Goal: Obtain resource: Obtain resource

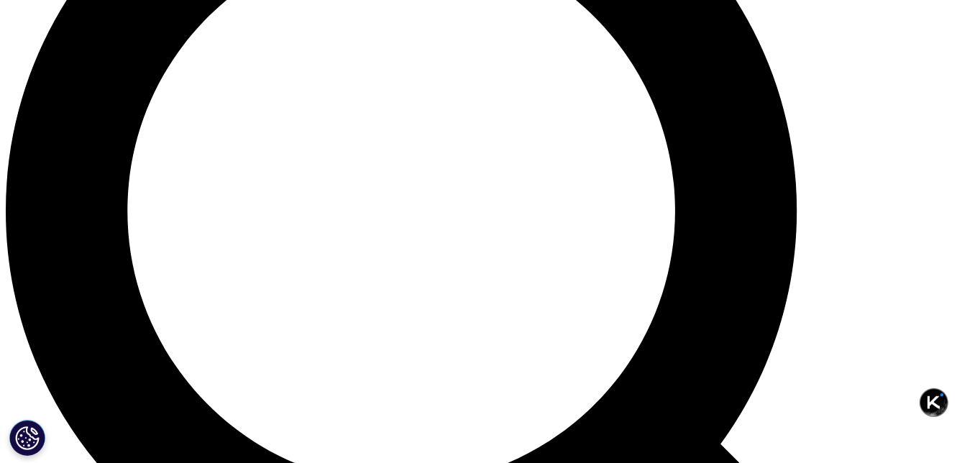
scroll to position [1585, 0]
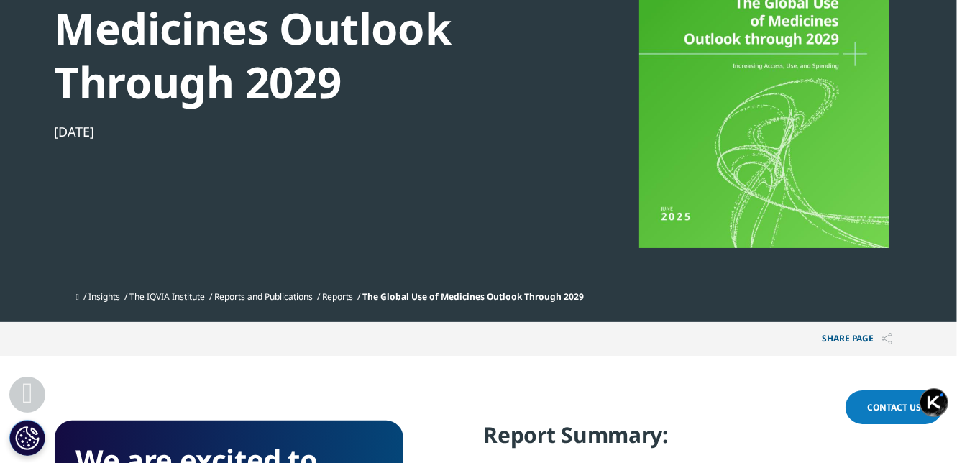
scroll to position [503, 0]
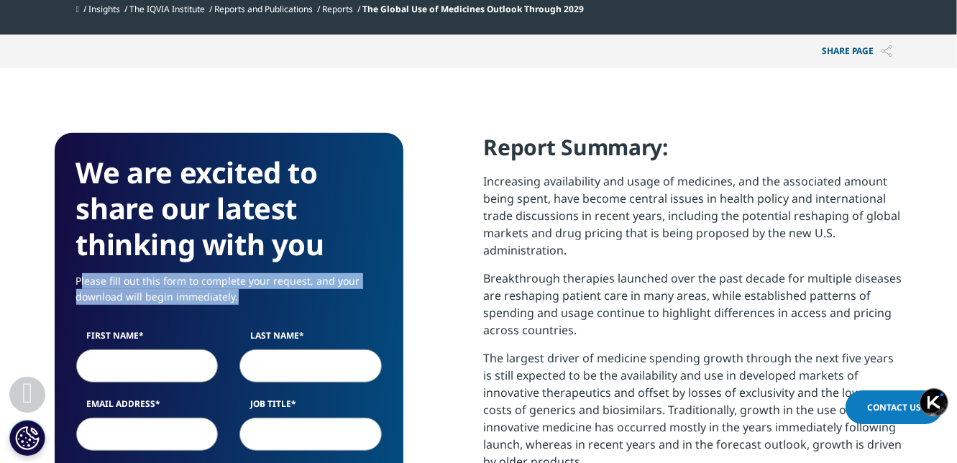
drag, startPoint x: 79, startPoint y: 280, endPoint x: 269, endPoint y: 308, distance: 191.8
click at [269, 308] on p "Please fill out this form to complete your request, and your download will begi…" at bounding box center [229, 294] width 306 height 42
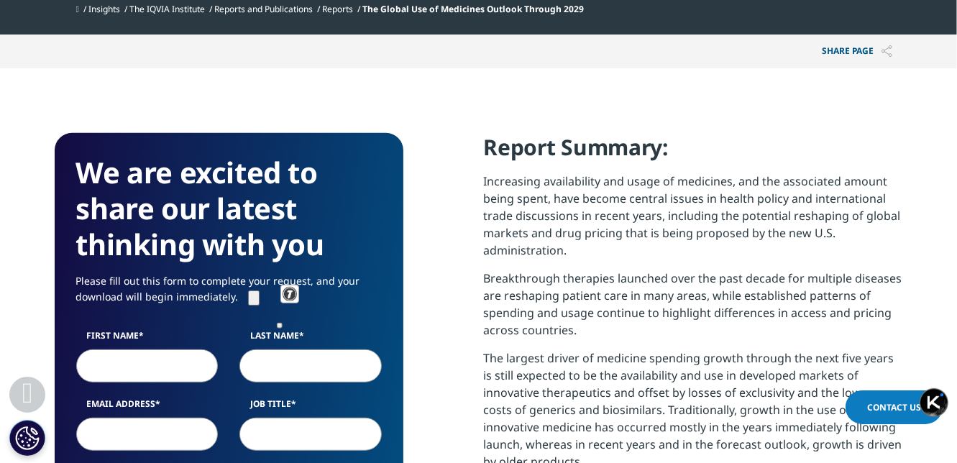
drag, startPoint x: 375, startPoint y: 185, endPoint x: 285, endPoint y: 203, distance: 91.6
click at [375, 185] on h3 "We are excited to share our latest thinking with you" at bounding box center [229, 209] width 306 height 108
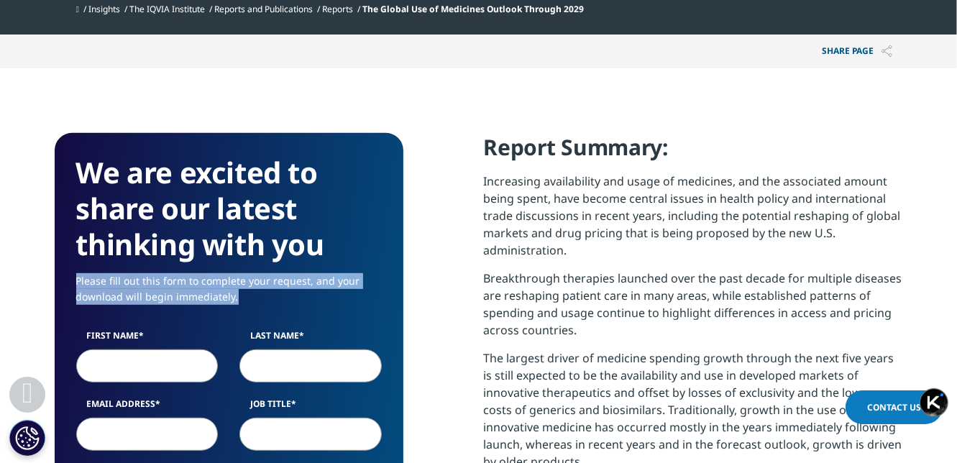
drag, startPoint x: 73, startPoint y: 281, endPoint x: 247, endPoint y: 307, distance: 175.9
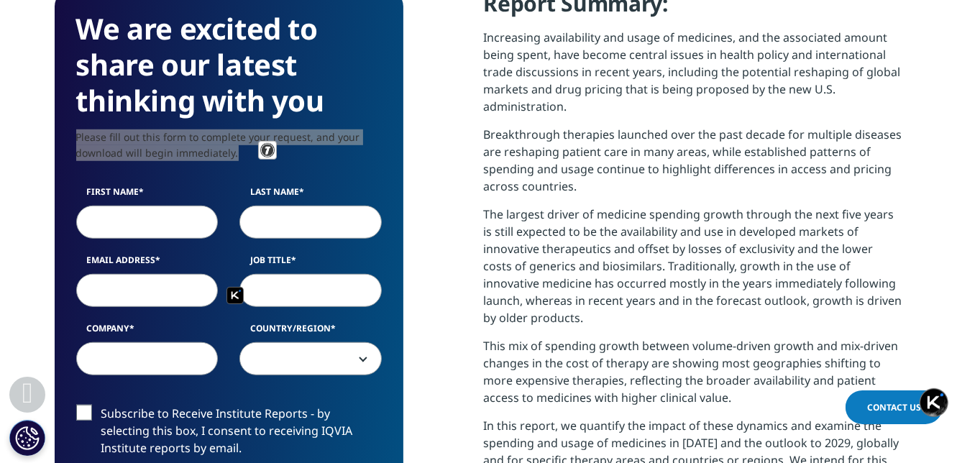
scroll to position [791, 0]
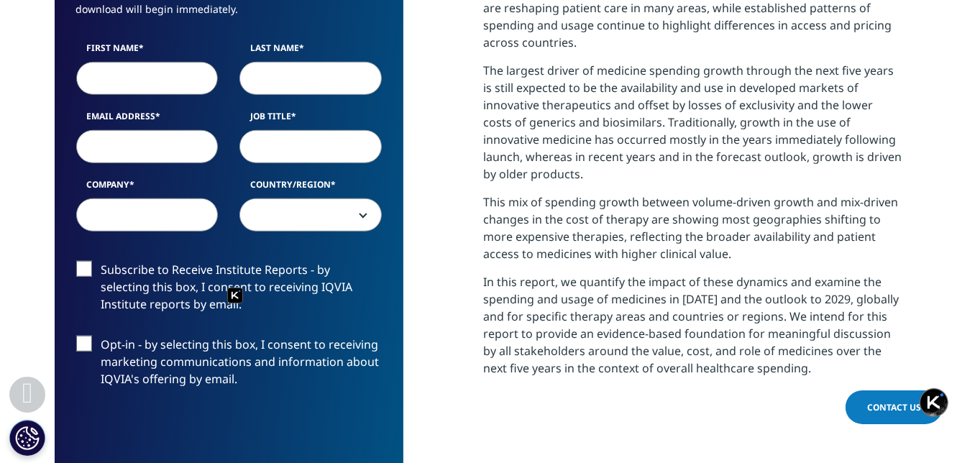
click at [150, 78] on input "First Name" at bounding box center [147, 78] width 142 height 33
type input "[PERSON_NAME]"
select select "China"
click at [137, 150] on input "Email Address" at bounding box center [147, 146] width 142 height 33
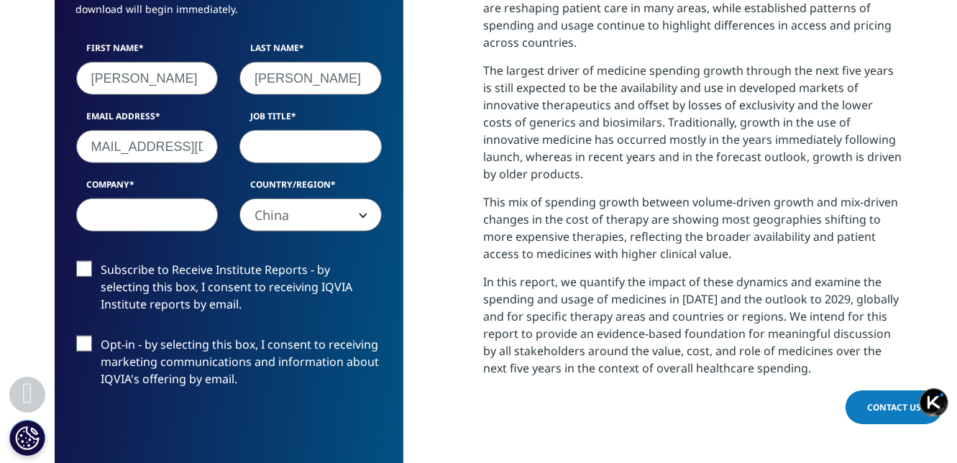
scroll to position [0, 23]
type input "[EMAIL_ADDRESS][DOMAIN_NAME]"
click at [313, 142] on input "Job Title" at bounding box center [310, 146] width 142 height 33
type input "product manager"
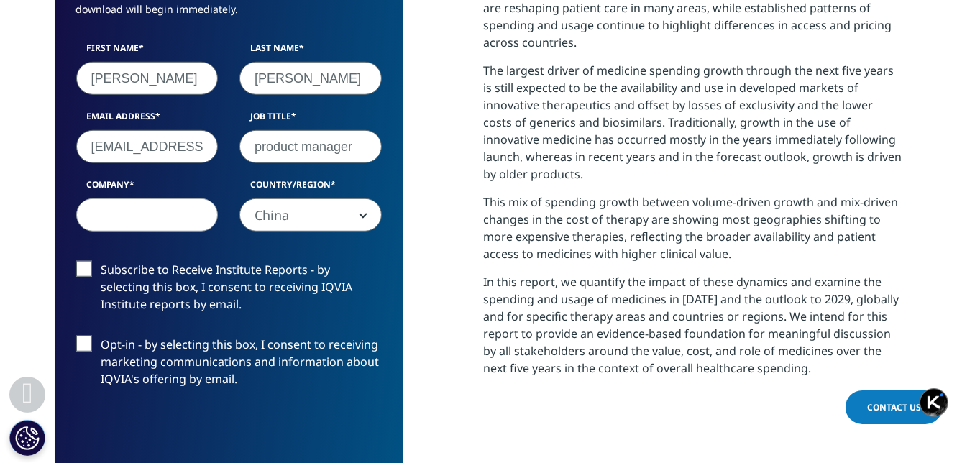
click at [175, 226] on input "Company" at bounding box center [147, 214] width 142 height 33
drag, startPoint x: 94, startPoint y: 216, endPoint x: 76, endPoint y: 219, distance: 18.1
click at [76, 217] on input "sichuan kelun" at bounding box center [147, 214] width 142 height 33
type input "Sichuan kelun"
click at [199, 254] on form "We are excited to share our latest thinking with you Please fill out this form …" at bounding box center [229, 242] width 306 height 751
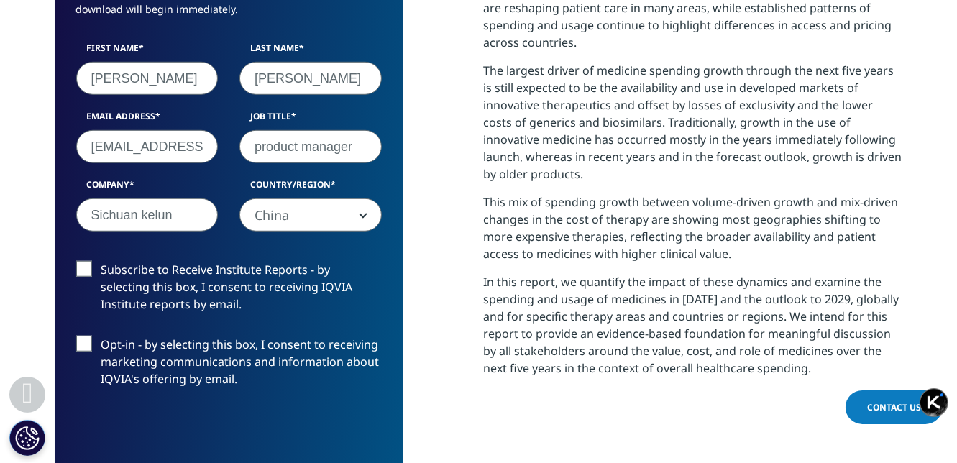
drag, startPoint x: 150, startPoint y: 211, endPoint x: 115, endPoint y: 211, distance: 34.5
click at [115, 211] on input "Sichuan kelun" at bounding box center [147, 214] width 142 height 33
click at [224, 261] on label "Subscribe to Receive Institute Reports - by selecting this box, I consent to re…" at bounding box center [229, 291] width 306 height 60
click at [101, 261] on input "Subscribe to Receive Institute Reports - by selecting this box, I consent to re…" at bounding box center [101, 261] width 0 height 0
click at [98, 337] on label "Opt-in - by selecting this box, I consent to receiving marketing communications…" at bounding box center [229, 366] width 306 height 60
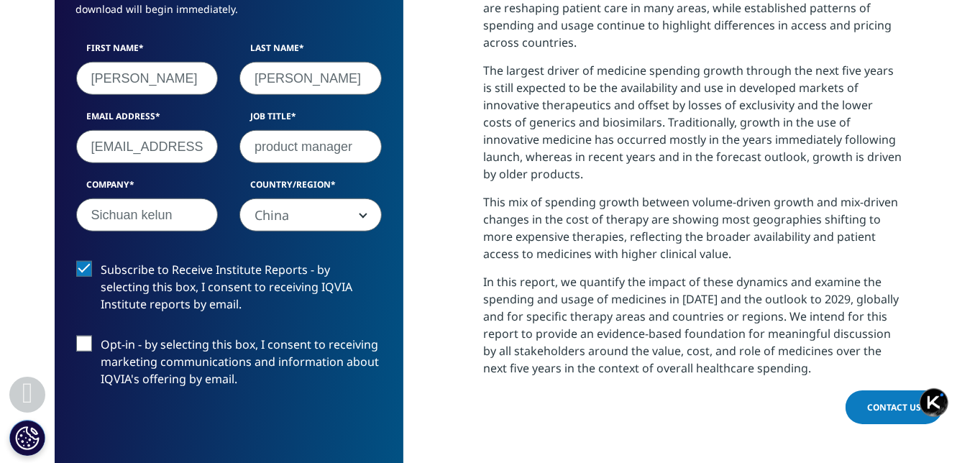
click at [101, 336] on input "Opt-in - by selecting this box, I consent to receiving marketing communications…" at bounding box center [101, 336] width 0 height 0
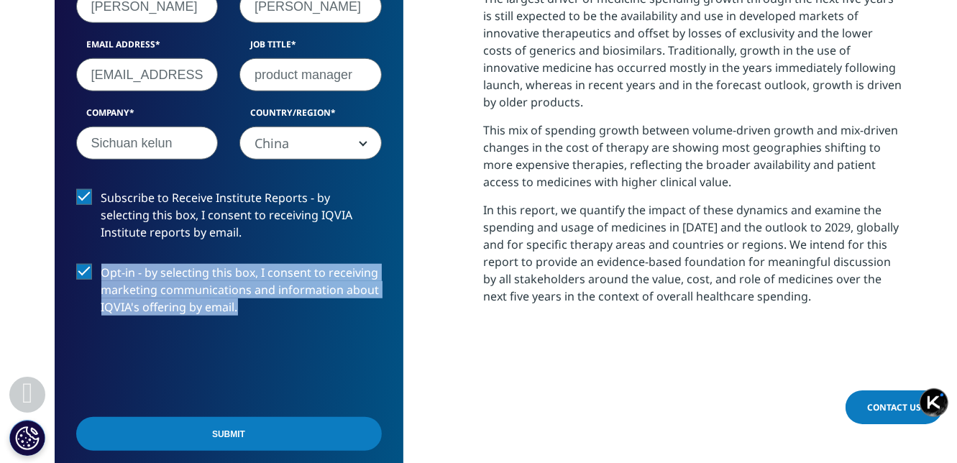
drag, startPoint x: 252, startPoint y: 301, endPoint x: 105, endPoint y: 262, distance: 152.2
click at [105, 264] on label "Opt-in - by selecting this box, I consent to receiving marketing communications…" at bounding box center [229, 294] width 306 height 60
click at [321, 312] on label "Opt-in - by selecting this box, I consent to receiving marketing communications…" at bounding box center [229, 294] width 306 height 60
click at [101, 264] on input "Opt-in - by selecting this box, I consent to receiving marketing communications…" at bounding box center [101, 264] width 0 height 0
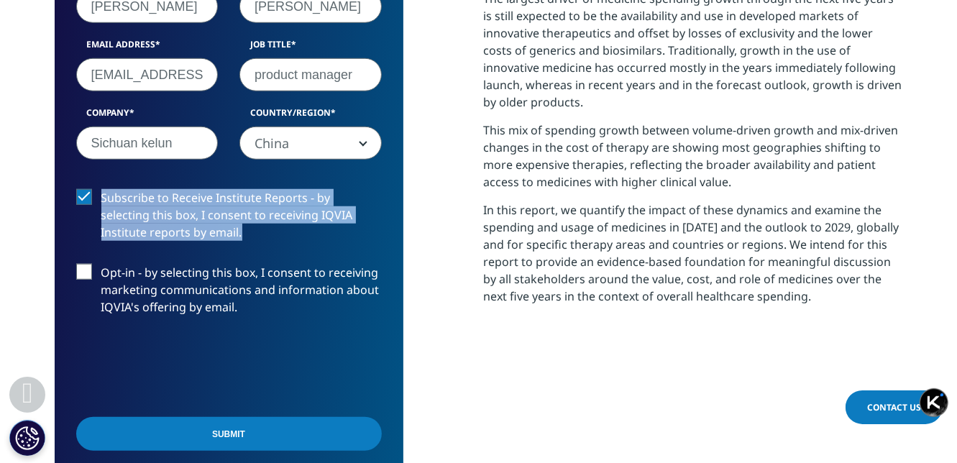
drag, startPoint x: 198, startPoint y: 230, endPoint x: 103, endPoint y: 197, distance: 101.2
click at [103, 197] on label "Subscribe to Receive Institute Reports - by selecting this box, I consent to re…" at bounding box center [229, 219] width 306 height 60
click at [127, 181] on img at bounding box center [123, 183] width 19 height 19
type textarea "Subscribe to Receive Institute Reports - by selecting this box, I consent to re…"
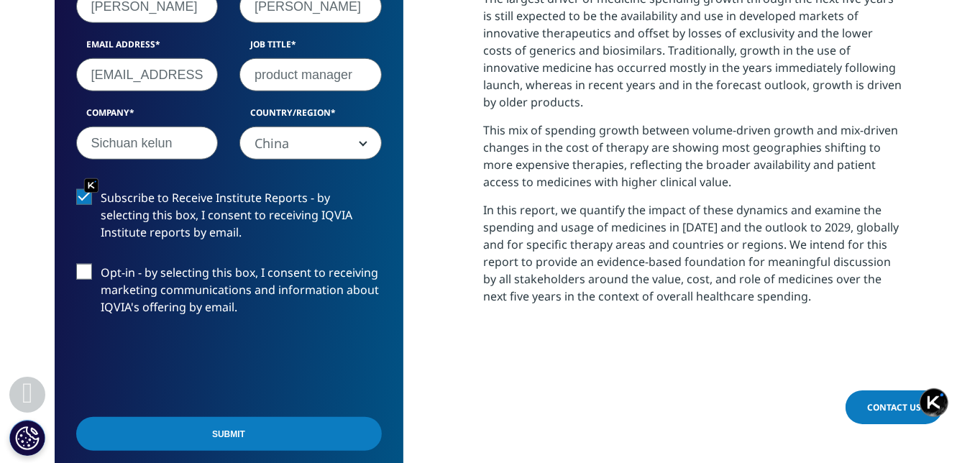
click at [382, 241] on div "Subscribe to Receive Institute Reports - by selecting this box, I consent to re…" at bounding box center [228, 219] width 327 height 60
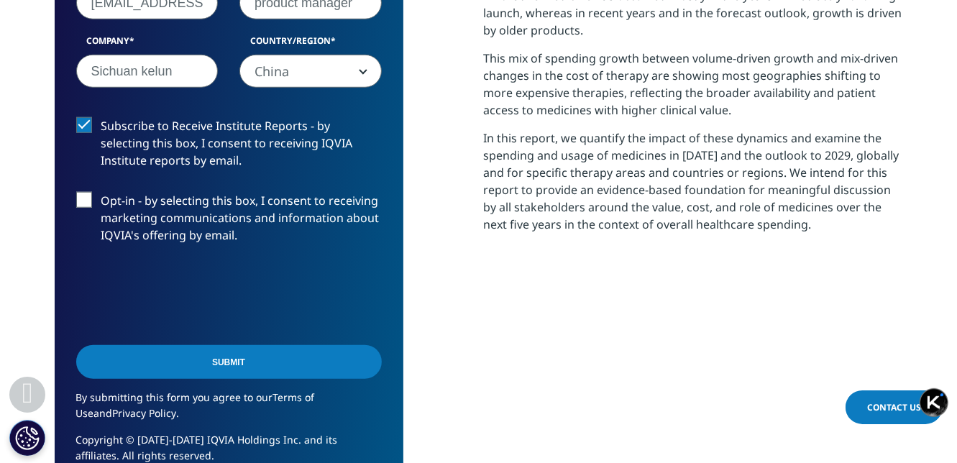
scroll to position [1007, 0]
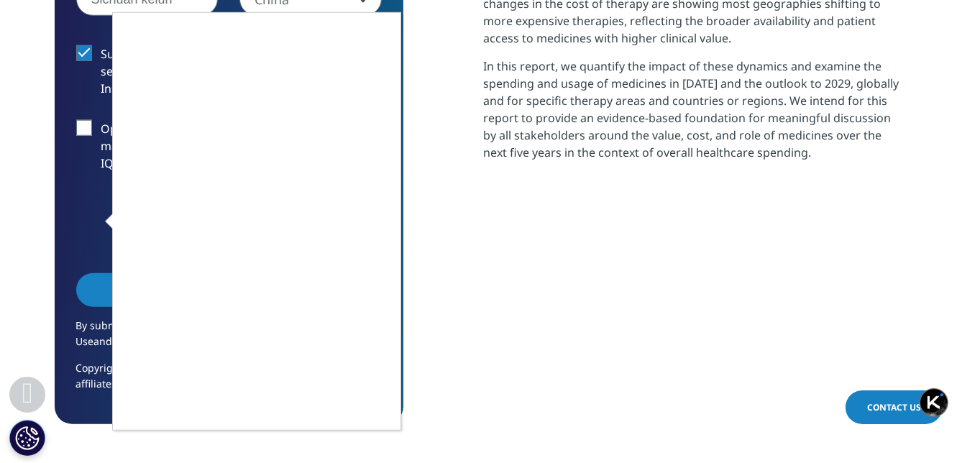
click at [477, 129] on div at bounding box center [478, 231] width 957 height 463
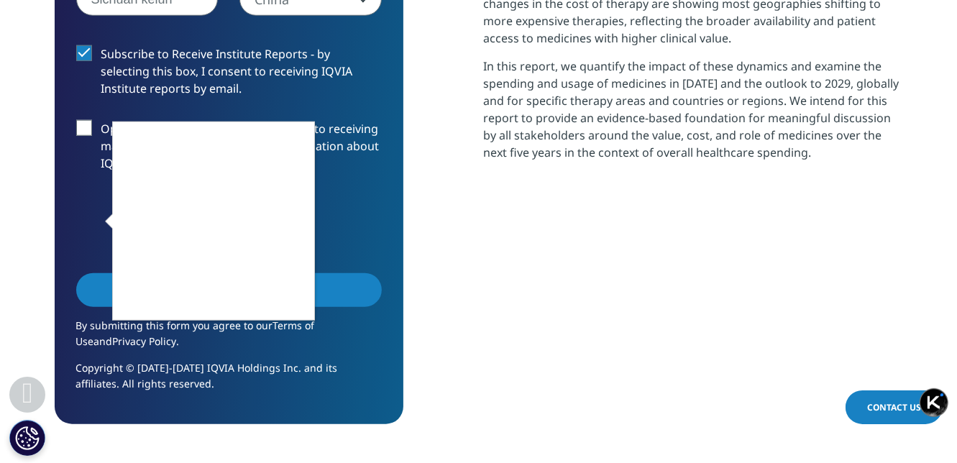
click at [408, 246] on div at bounding box center [478, 231] width 957 height 463
click at [599, 215] on div at bounding box center [478, 231] width 957 height 463
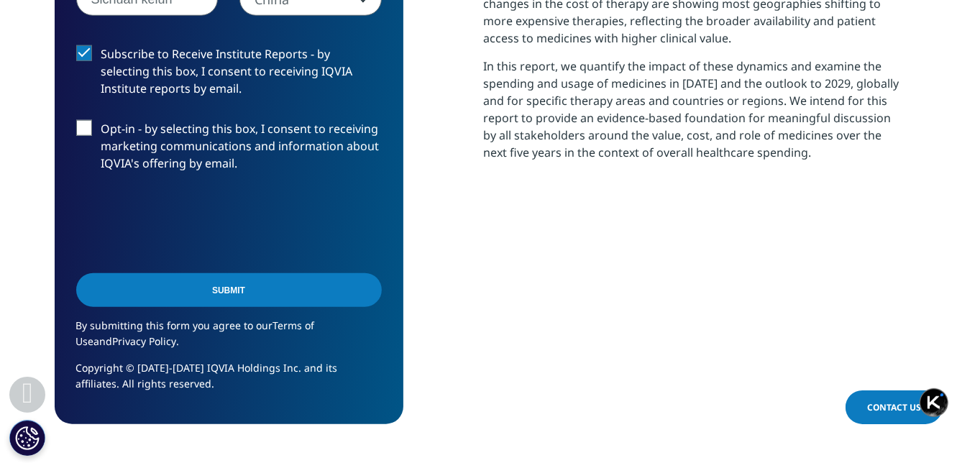
click at [674, 208] on div "Report Summary: Increasing availability and usage of medicines, and the associa…" at bounding box center [693, 27] width 419 height 794
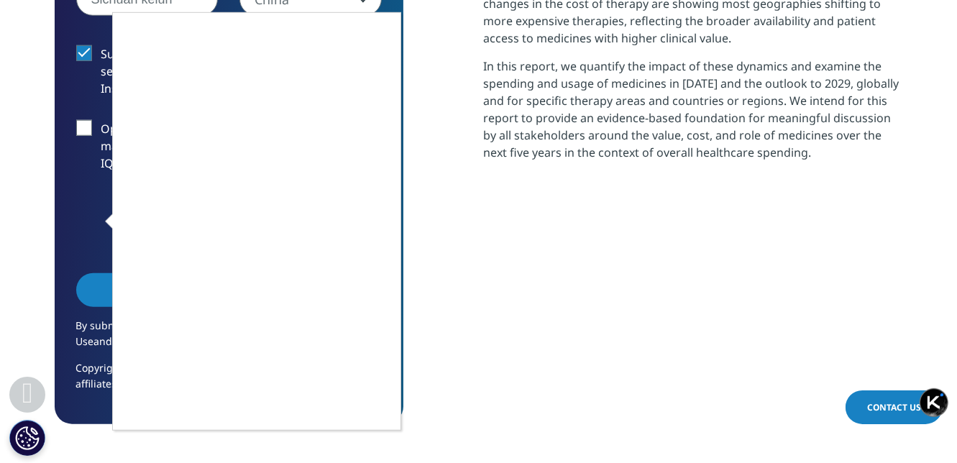
click at [550, 249] on div at bounding box center [478, 231] width 957 height 463
